Goal: Information Seeking & Learning: Learn about a topic

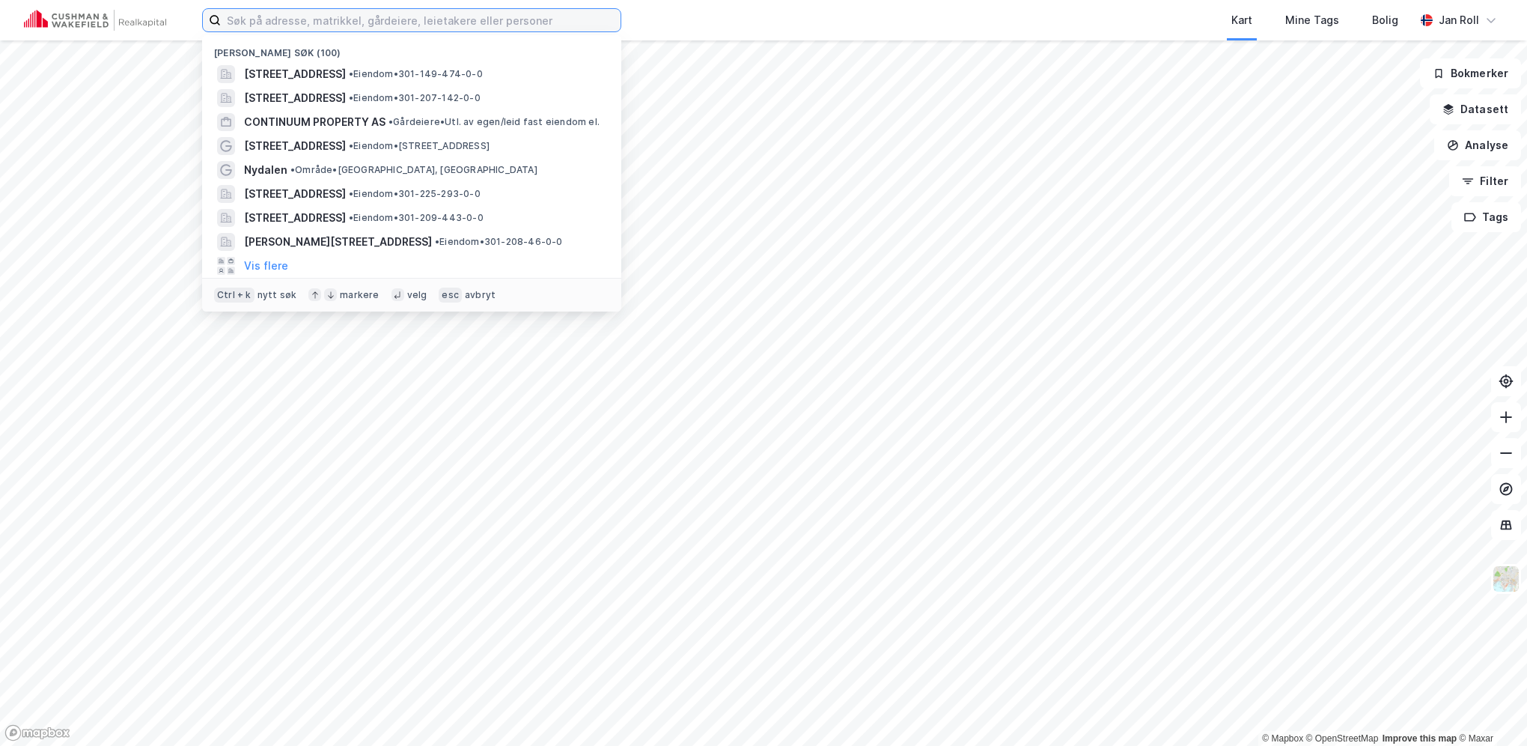
click at [347, 22] on input at bounding box center [421, 20] width 400 height 22
paste input "Øvre Vollgate 9"
type input "Øvre Vollgate 9"
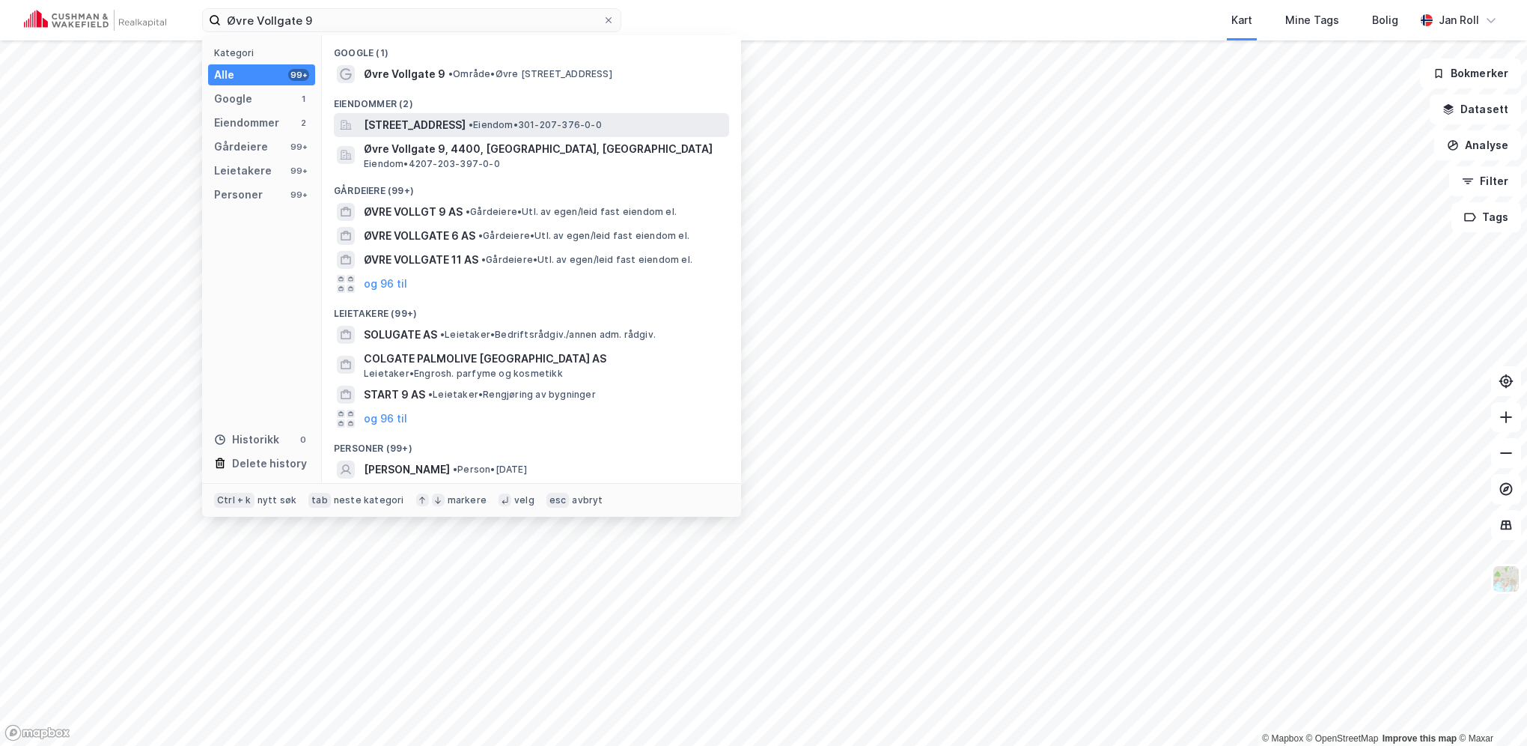
click at [448, 128] on span "[STREET_ADDRESS]" at bounding box center [415, 125] width 102 height 18
